Goal: Information Seeking & Learning: Learn about a topic

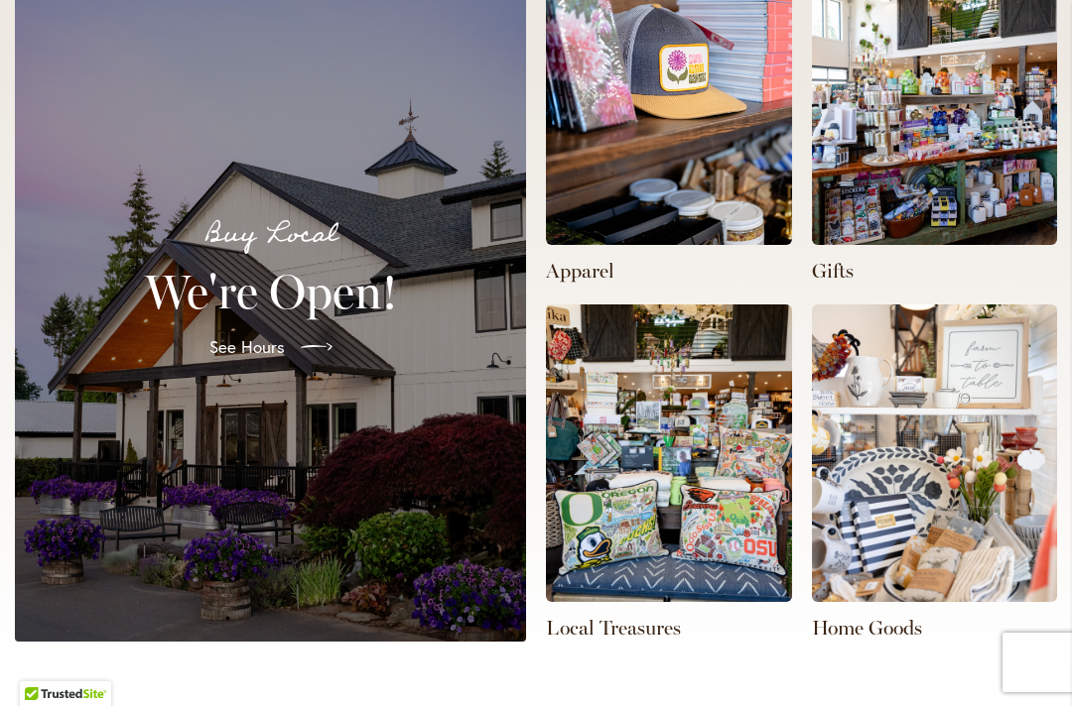
scroll to position [686, 0]
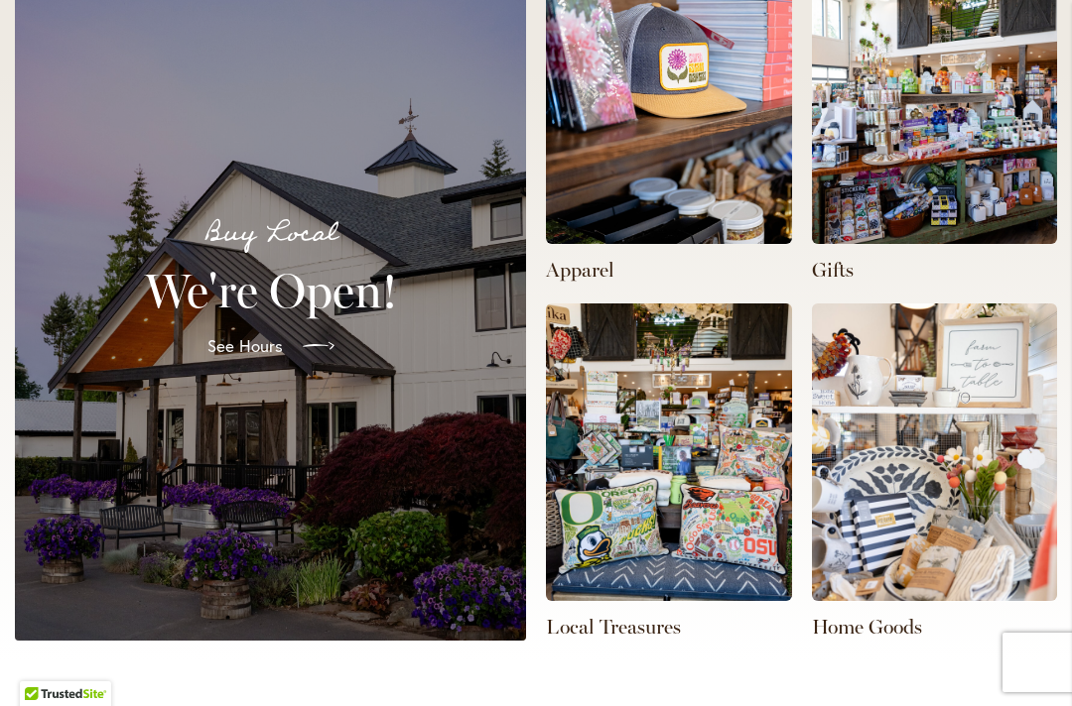
click at [303, 348] on icon at bounding box center [319, 346] width 32 height 32
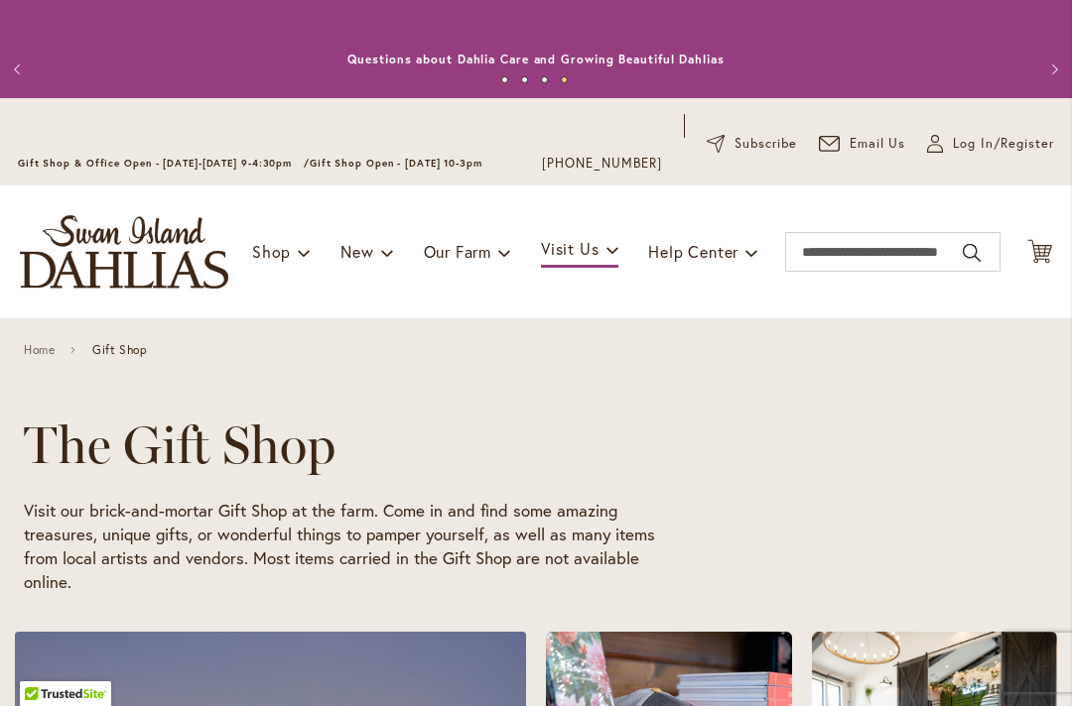
scroll to position [0, 353]
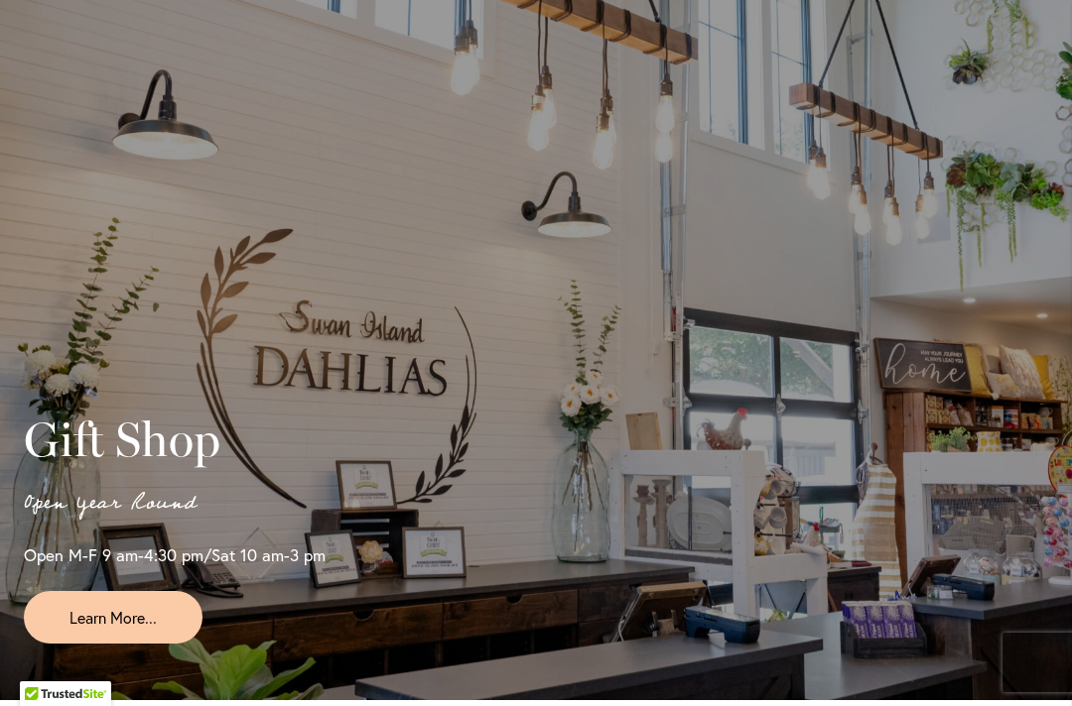
scroll to position [4597, 0]
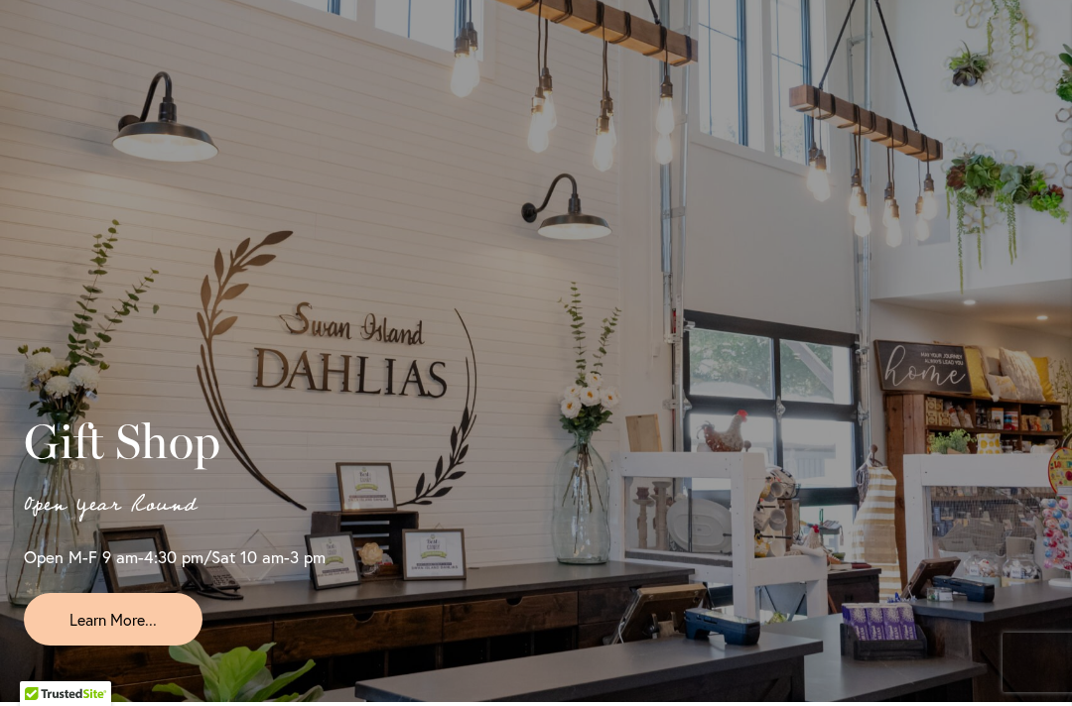
click at [296, 569] on span "Open M-F 9 am-4:30 pm/Sat 10 am-3 pm" at bounding box center [175, 557] width 302 height 23
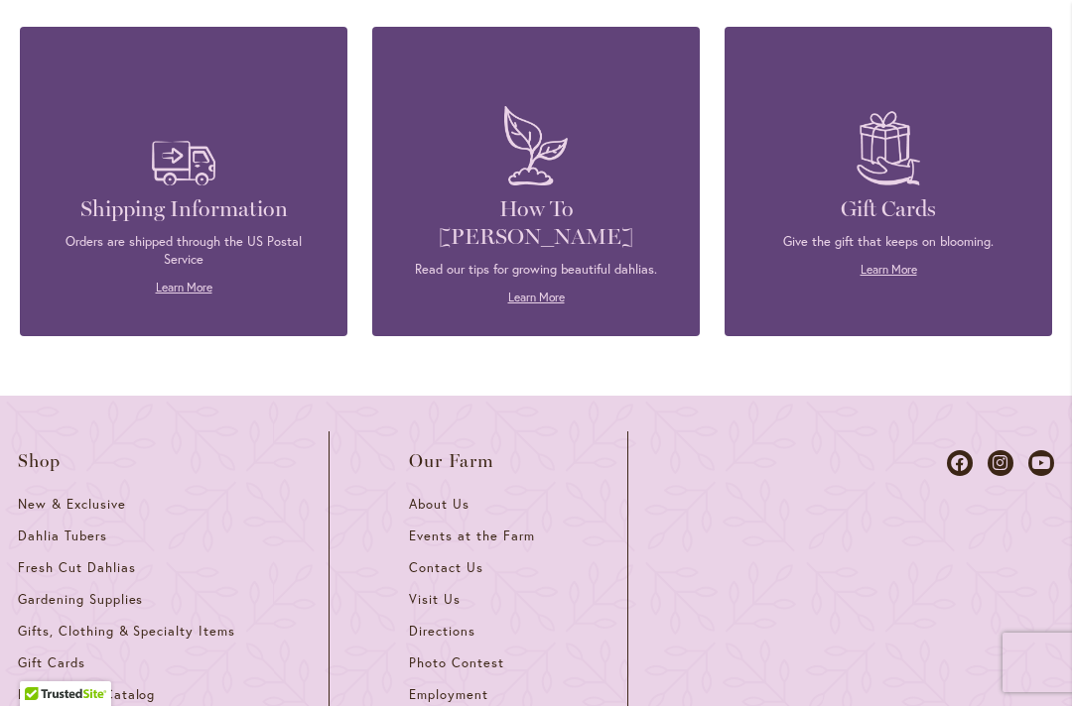
scroll to position [8720, 0]
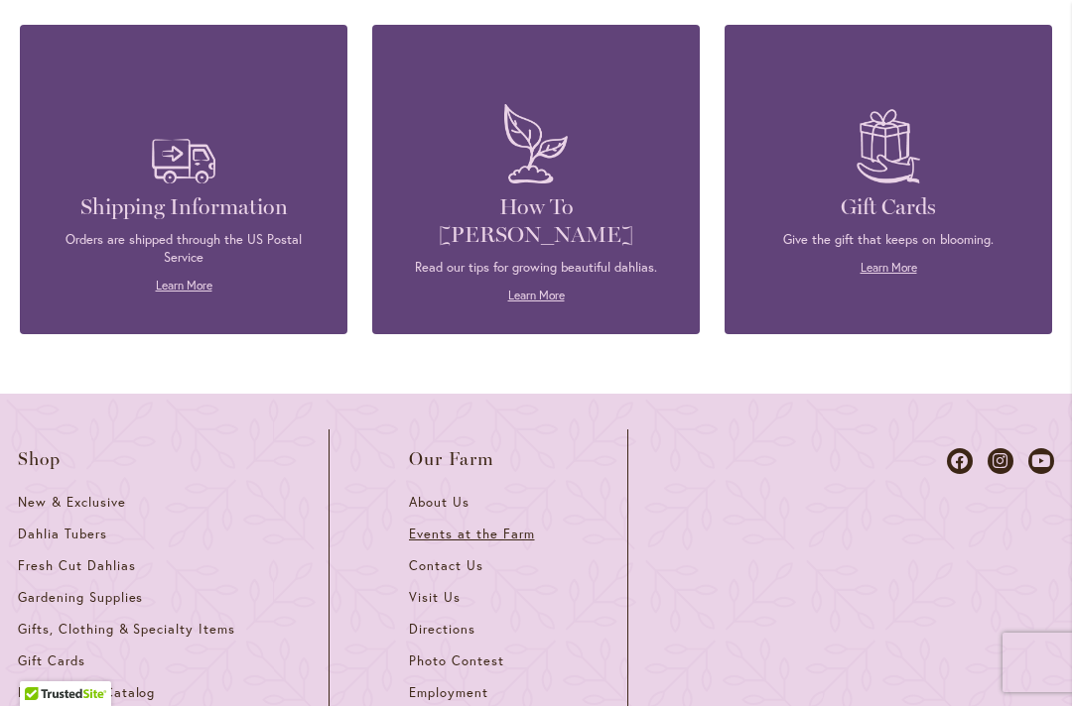
click at [509, 526] on span "Events at the Farm" at bounding box center [471, 534] width 125 height 17
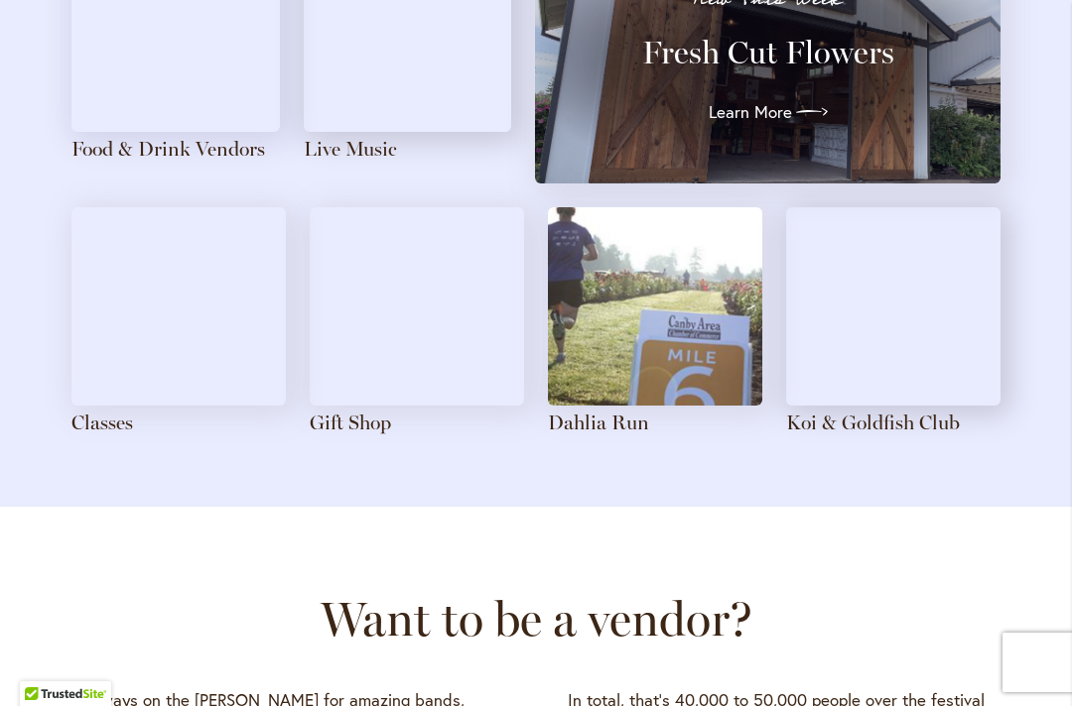
scroll to position [2500, 0]
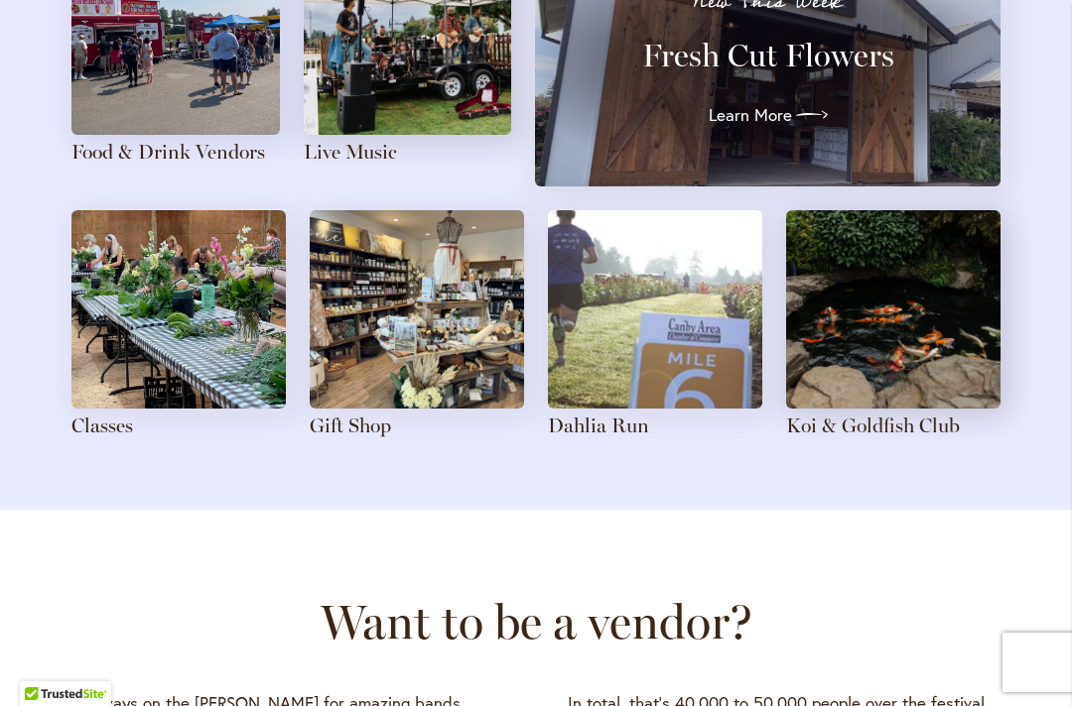
click at [413, 339] on img at bounding box center [417, 309] width 214 height 198
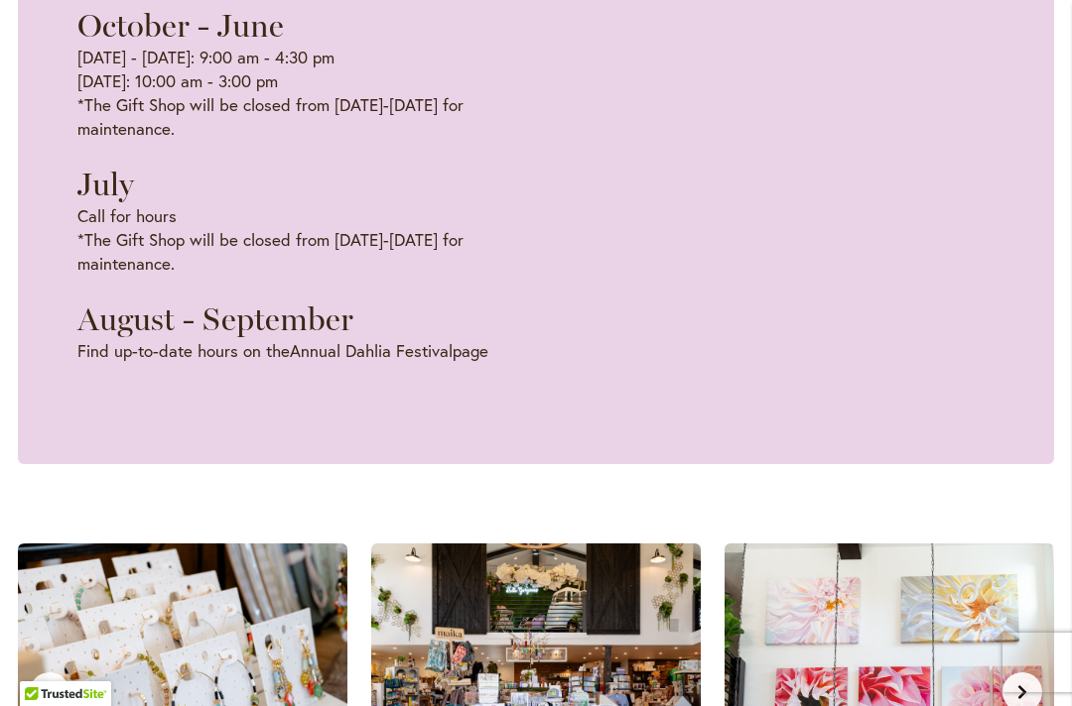
scroll to position [1575, 0]
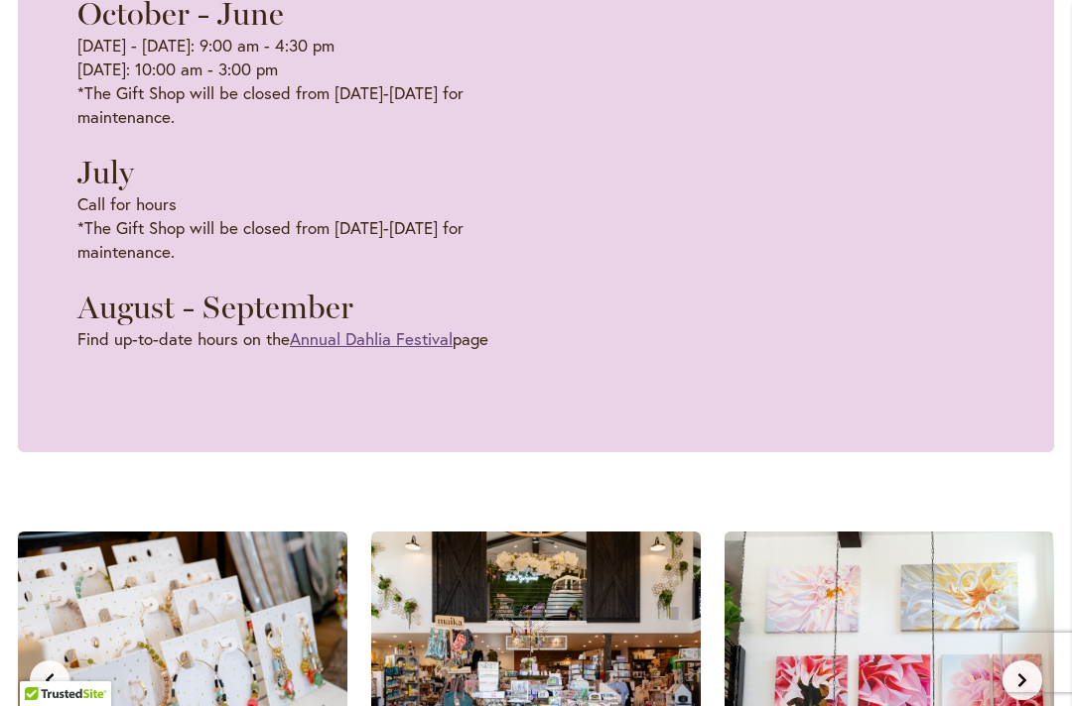
click at [315, 331] on link "Annual Dahlia Festival" at bounding box center [371, 338] width 163 height 23
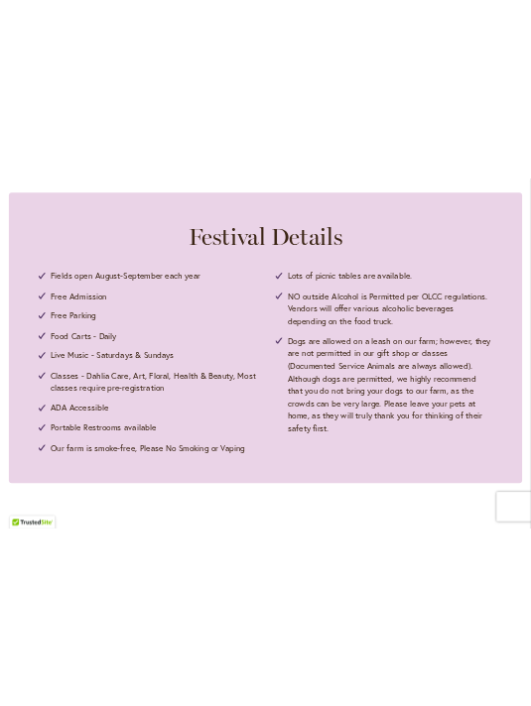
scroll to position [1041, 0]
